Goal: Information Seeking & Learning: Check status

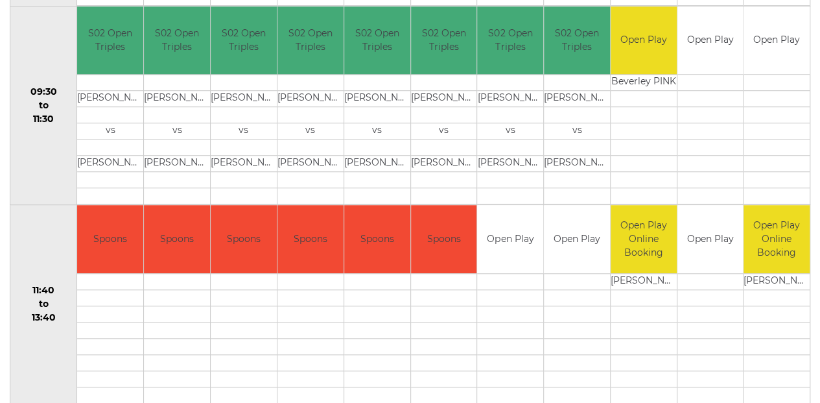
scroll to position [475, 0]
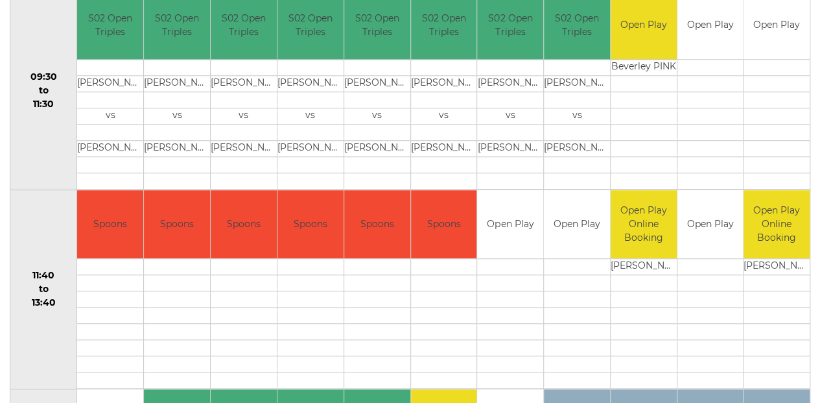
click at [278, 92] on td at bounding box center [311, 100] width 66 height 16
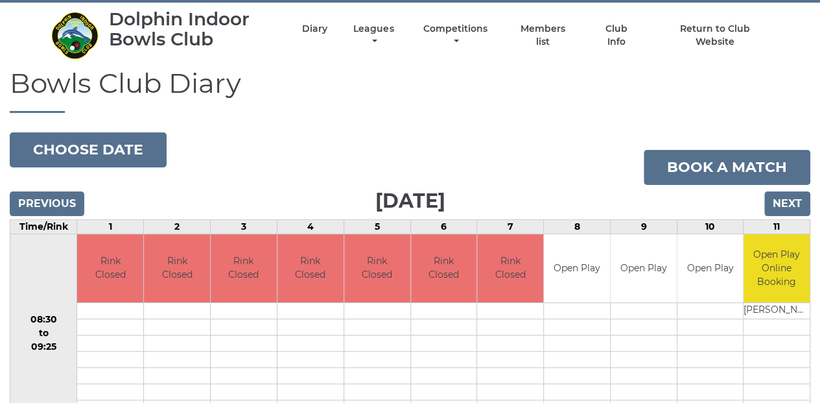
scroll to position [0, 0]
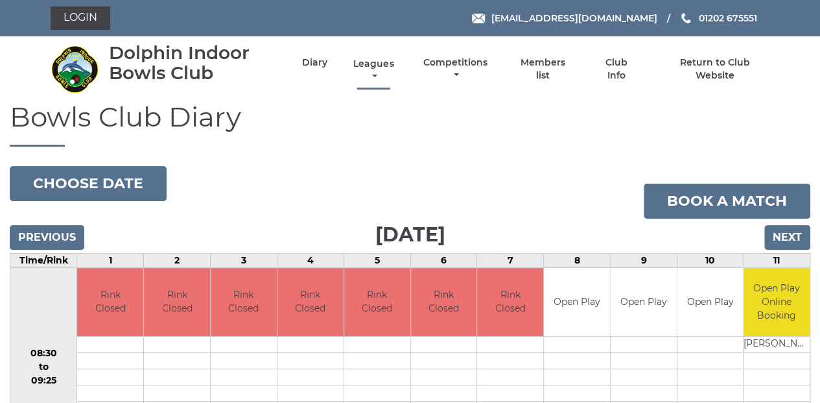
click at [377, 67] on link "Leagues" at bounding box center [373, 70] width 47 height 25
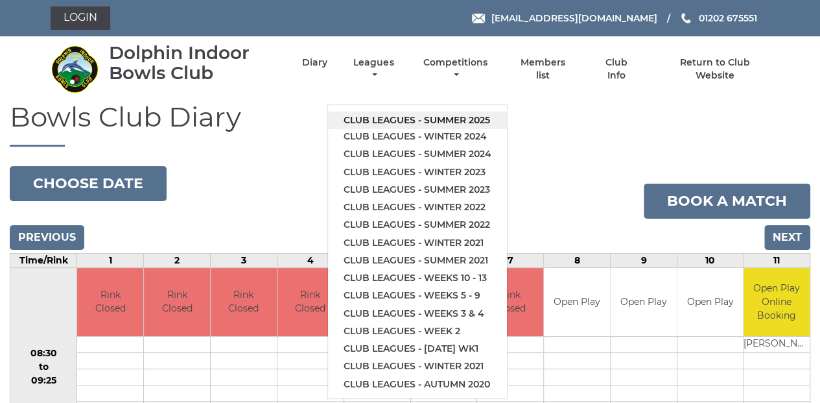
click at [407, 121] on link "Club leagues - Summer 2025" at bounding box center [417, 121] width 179 height 18
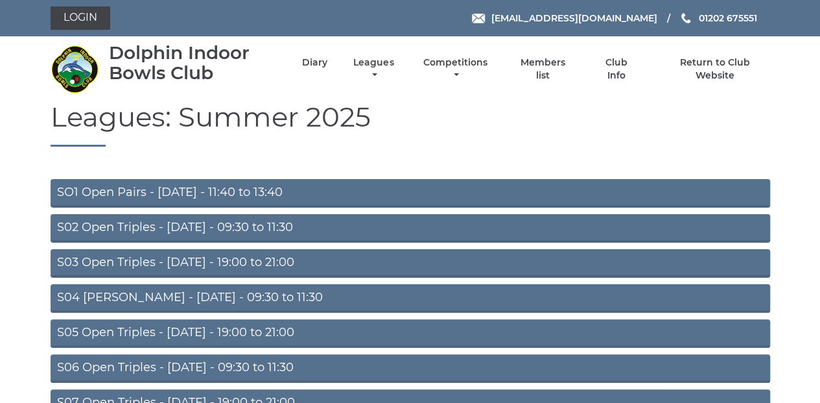
click at [315, 226] on link "S02 Open Triples - Tuesday - 09:30 to 11:30" at bounding box center [411, 228] width 720 height 29
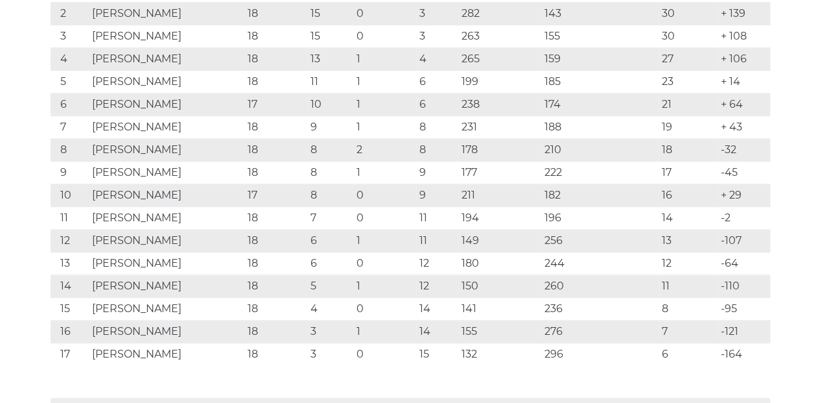
scroll to position [562, 0]
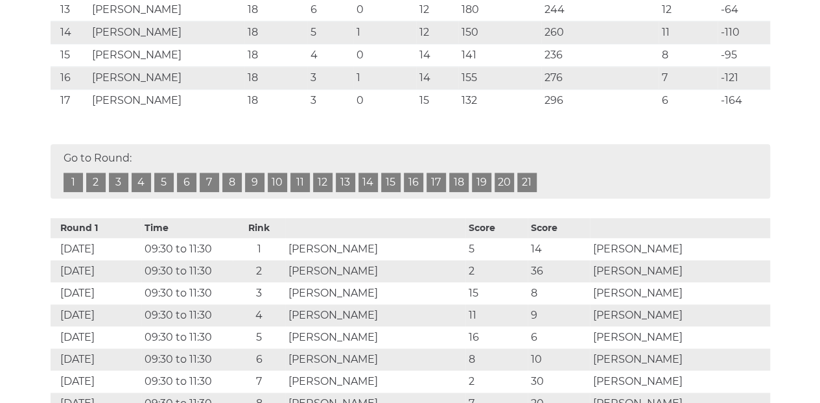
click at [485, 179] on link "19" at bounding box center [481, 182] width 19 height 19
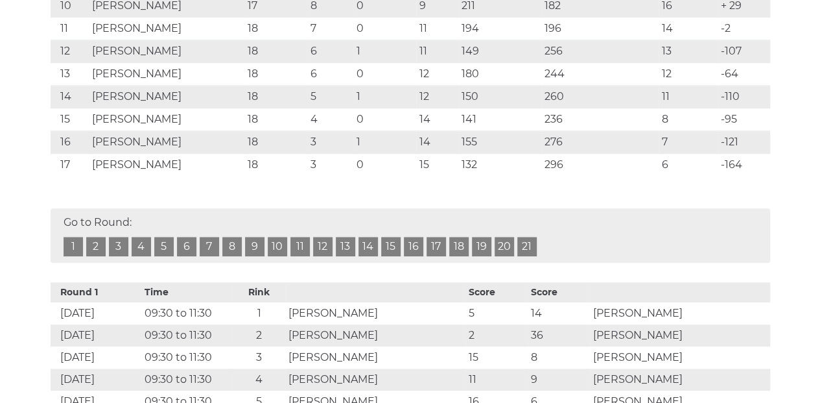
scroll to position [532, 0]
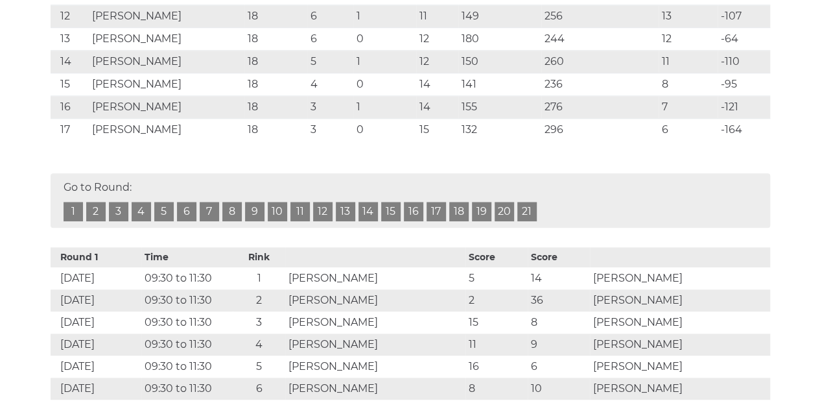
click at [463, 208] on link "18" at bounding box center [458, 211] width 19 height 19
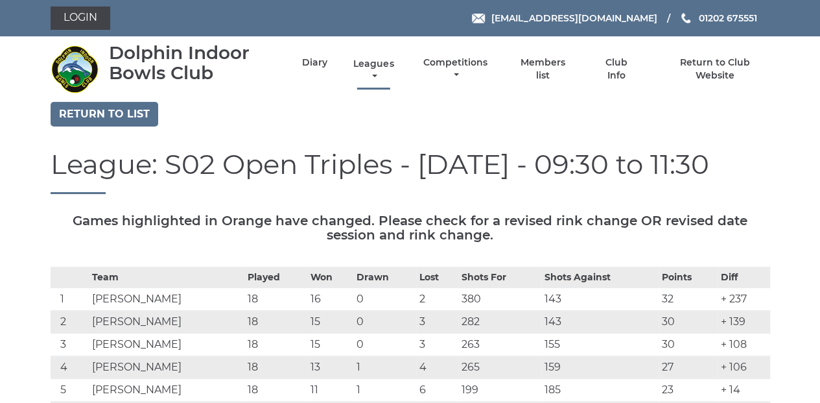
click at [373, 67] on link "Leagues" at bounding box center [373, 70] width 47 height 25
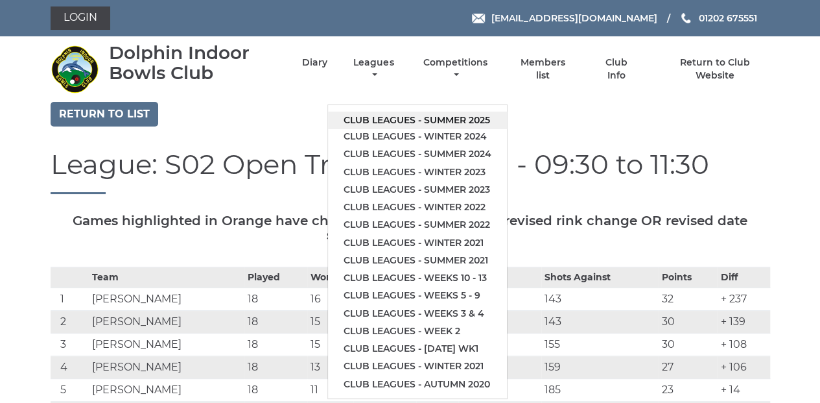
click at [440, 122] on link "Club leagues - Summer 2025" at bounding box center [417, 121] width 179 height 18
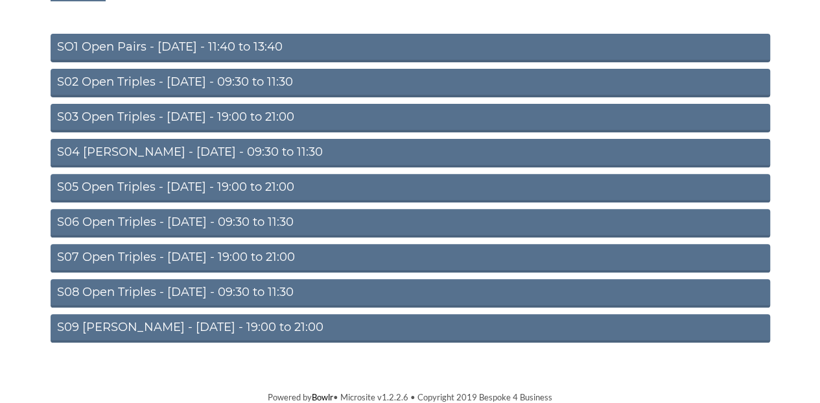
scroll to position [146, 0]
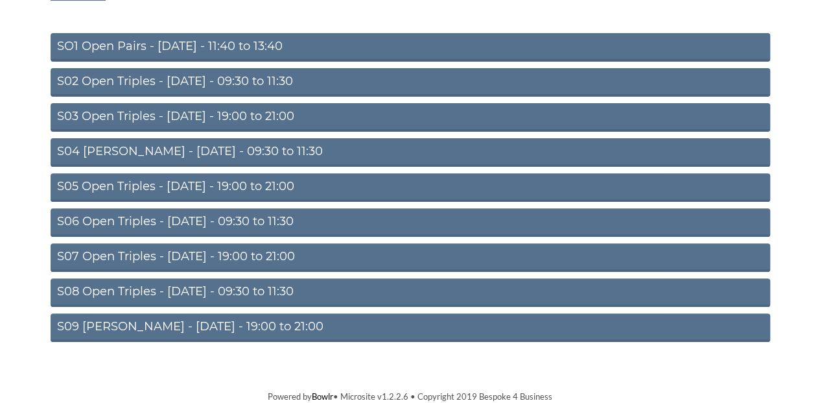
click at [361, 258] on link "S07 Open Triples - Thursday - 19:00 to 21:00" at bounding box center [411, 257] width 720 height 29
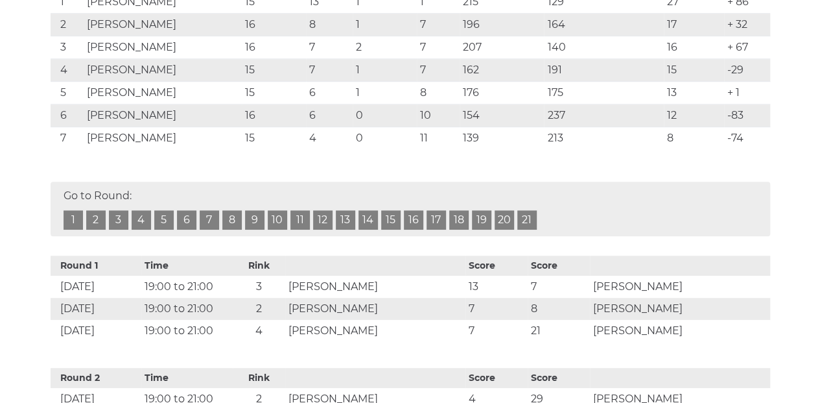
scroll to position [302, 0]
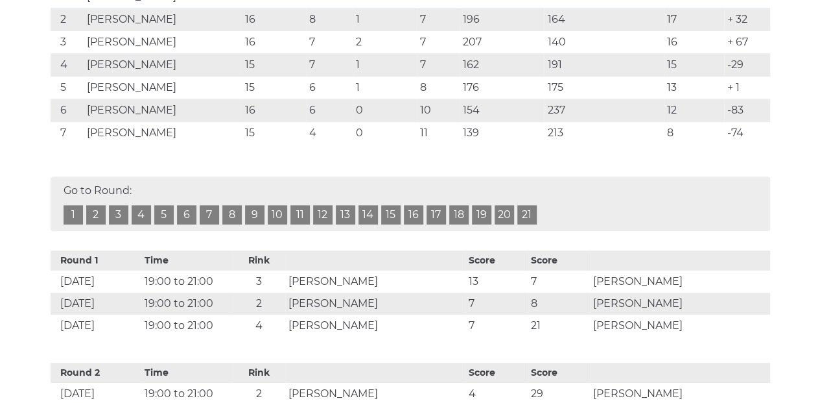
click at [415, 215] on link "16" at bounding box center [413, 214] width 19 height 19
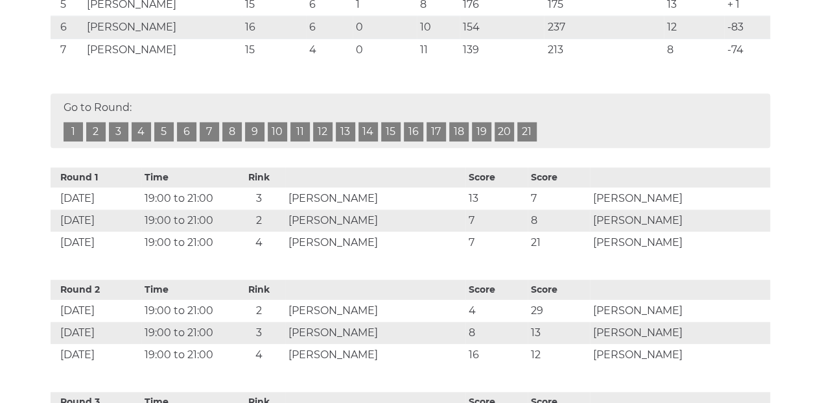
scroll to position [302, 0]
